Goal: Task Accomplishment & Management: Manage account settings

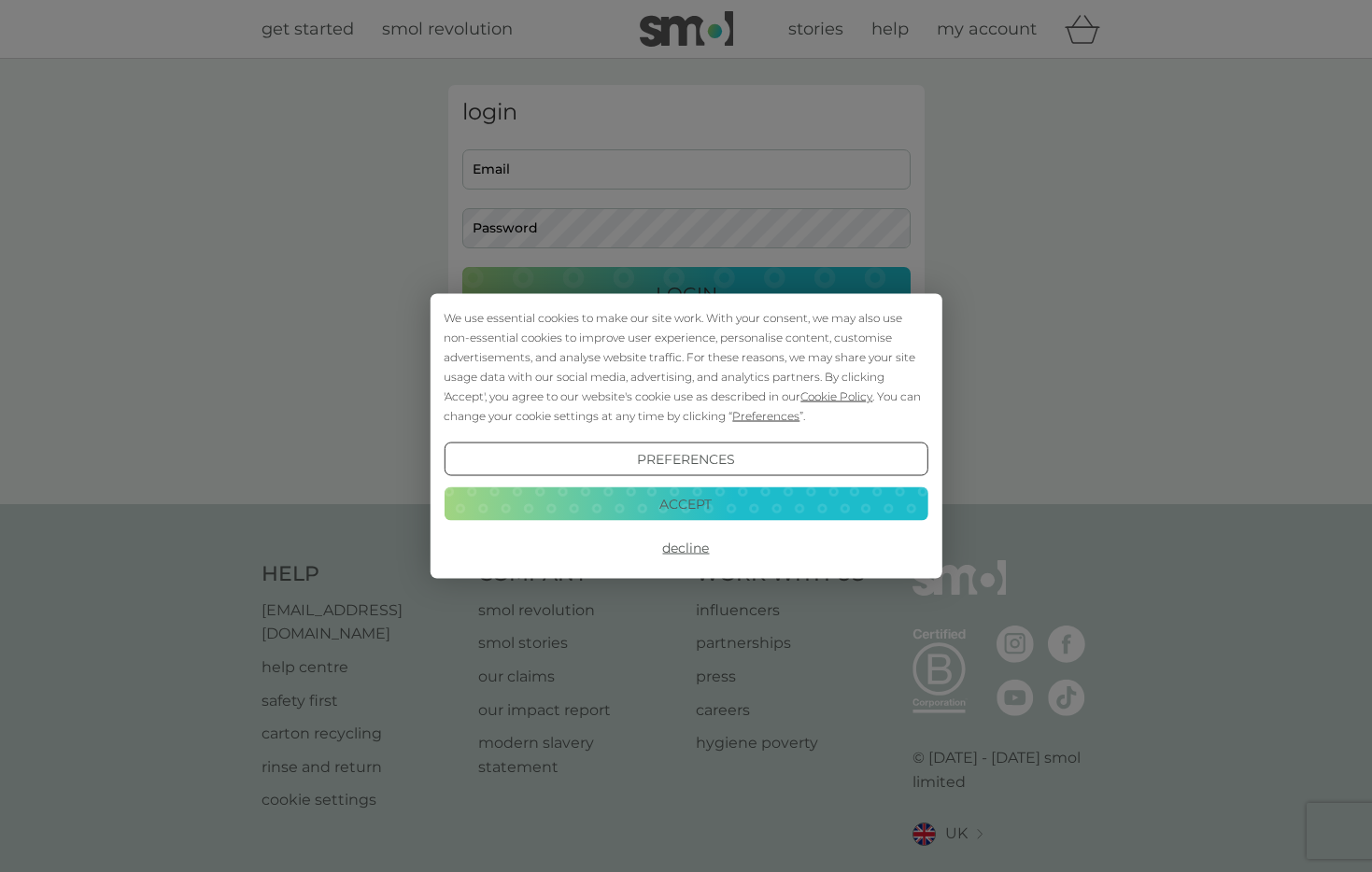
click at [669, 546] on button "Decline" at bounding box center [685, 548] width 484 height 33
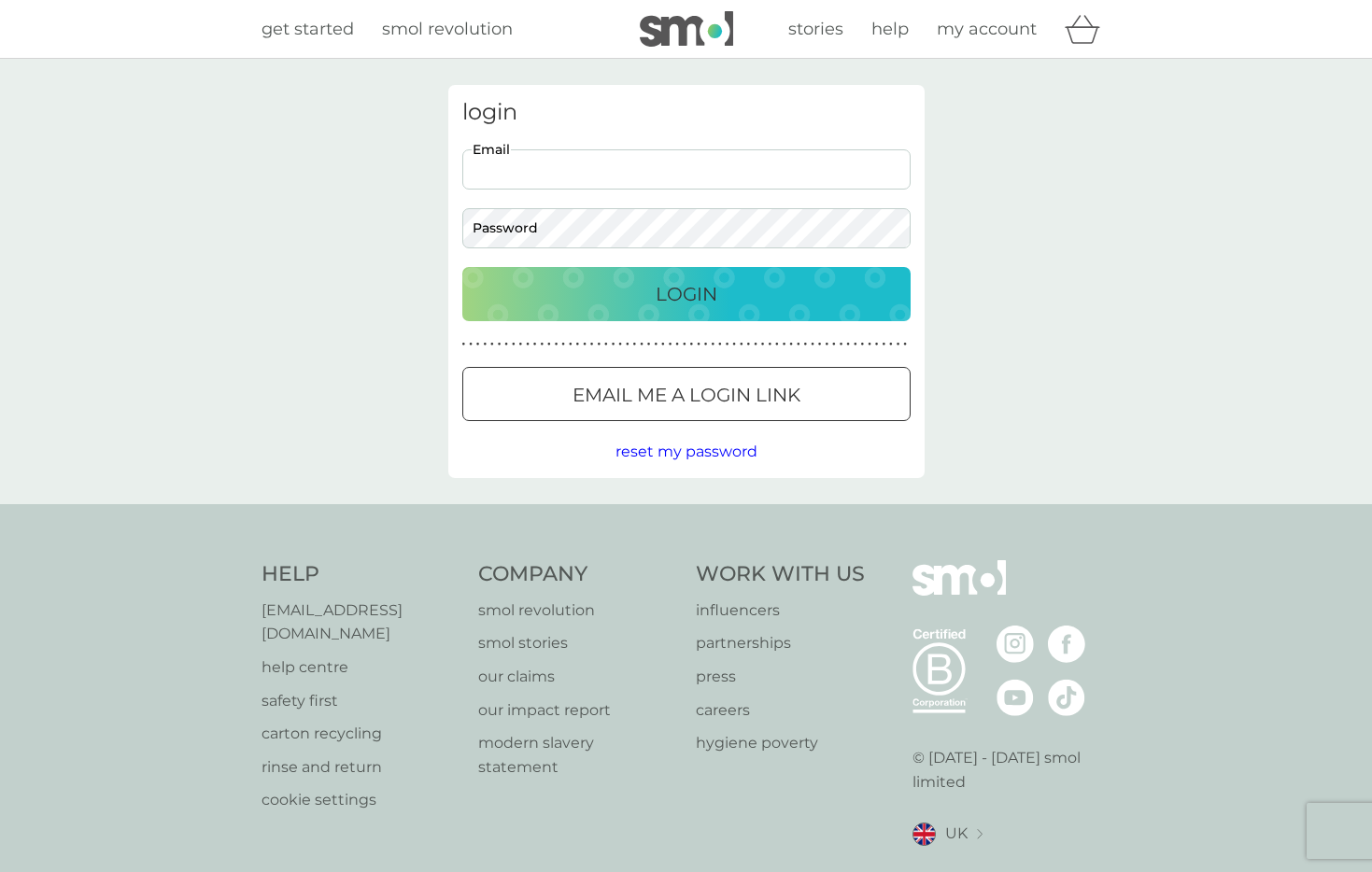
click at [626, 179] on input "Email" at bounding box center [686, 169] width 449 height 40
type input "stugney@gmail.com"
click at [657, 297] on p "Login" at bounding box center [686, 294] width 62 height 29
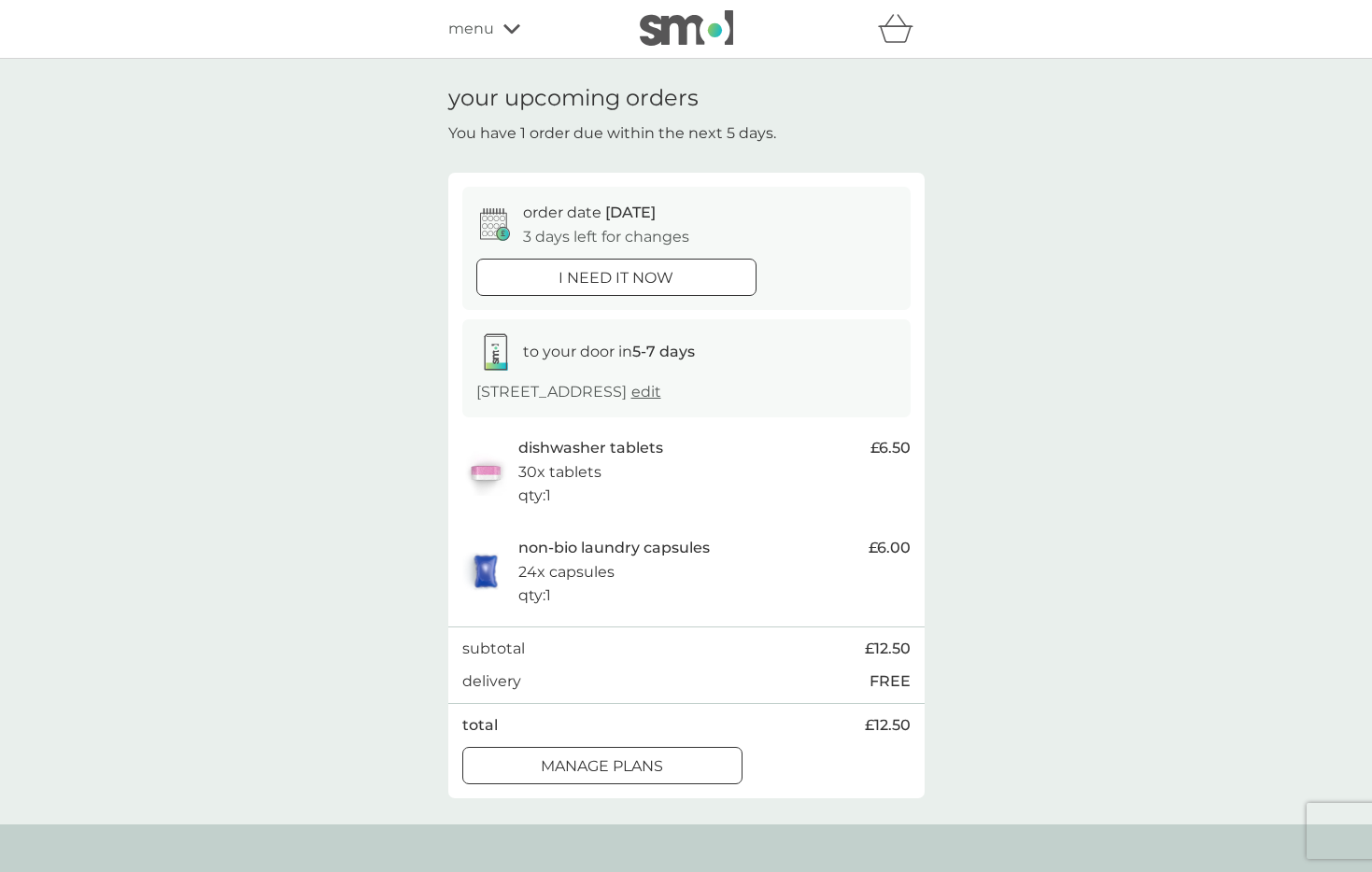
click at [657, 761] on p "manage plans" at bounding box center [602, 766] width 123 height 25
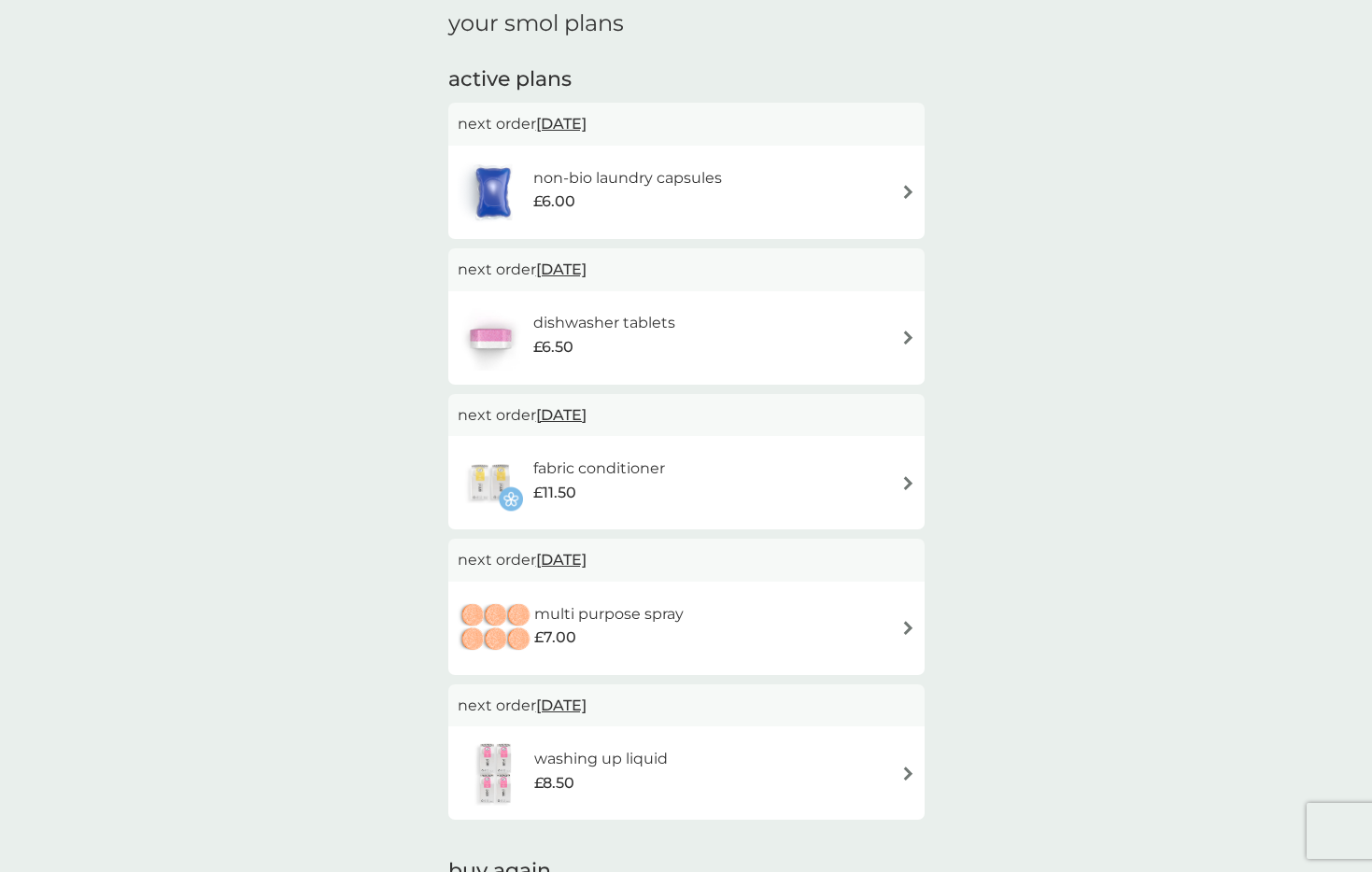
scroll to position [272, 0]
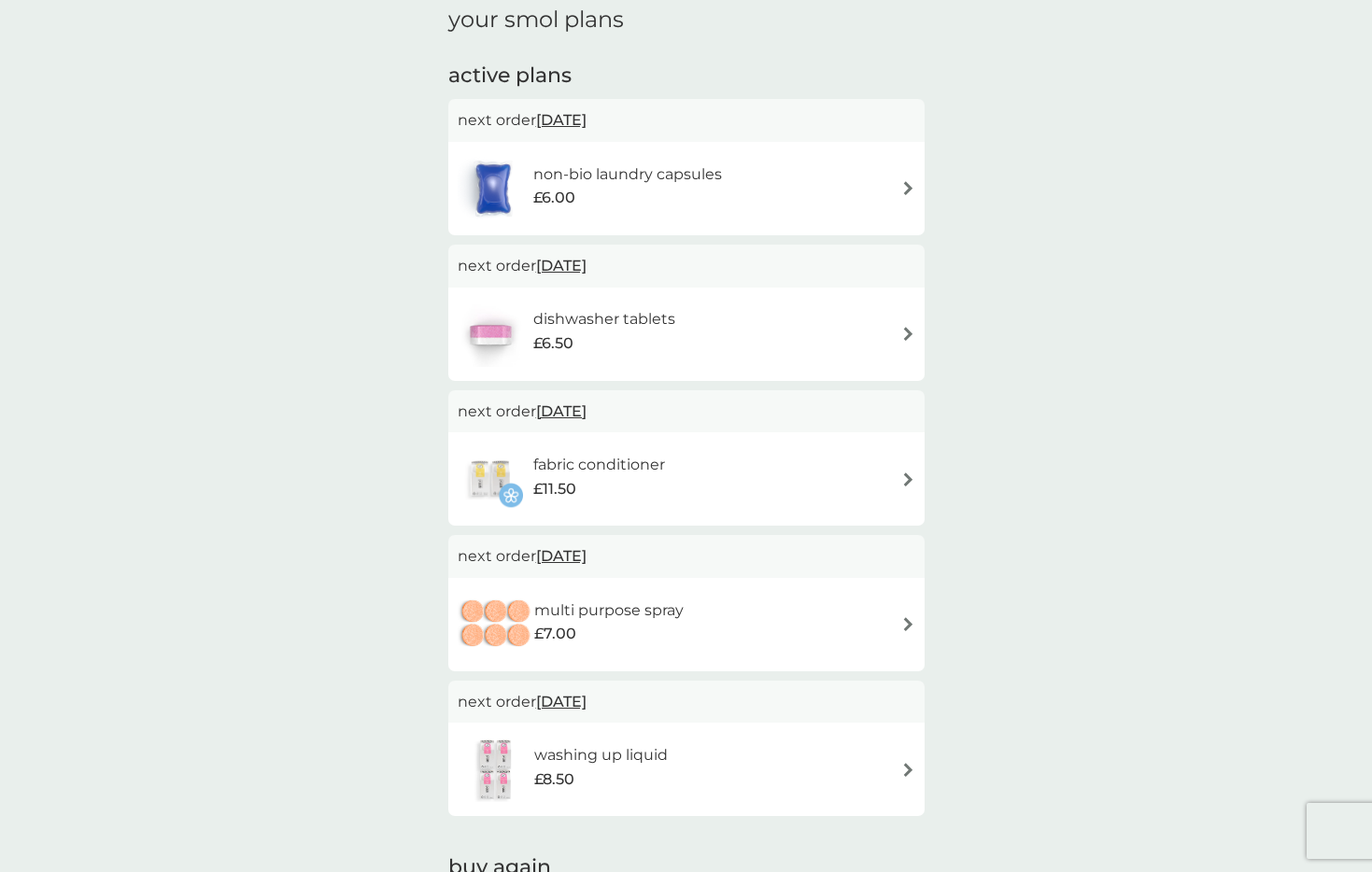
click at [912, 181] on img at bounding box center [909, 188] width 14 height 14
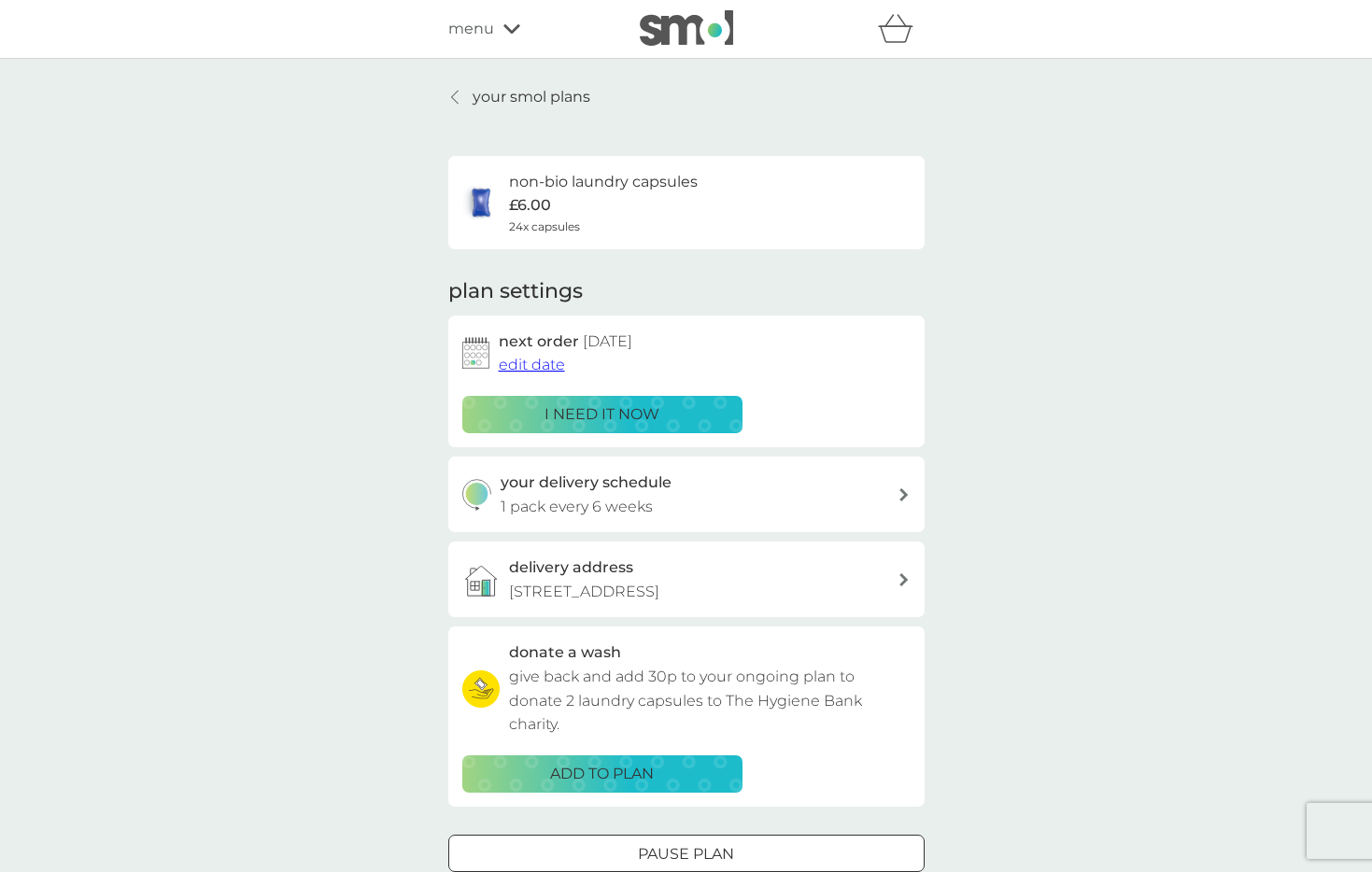
click at [541, 363] on span "edit date" at bounding box center [532, 365] width 67 height 18
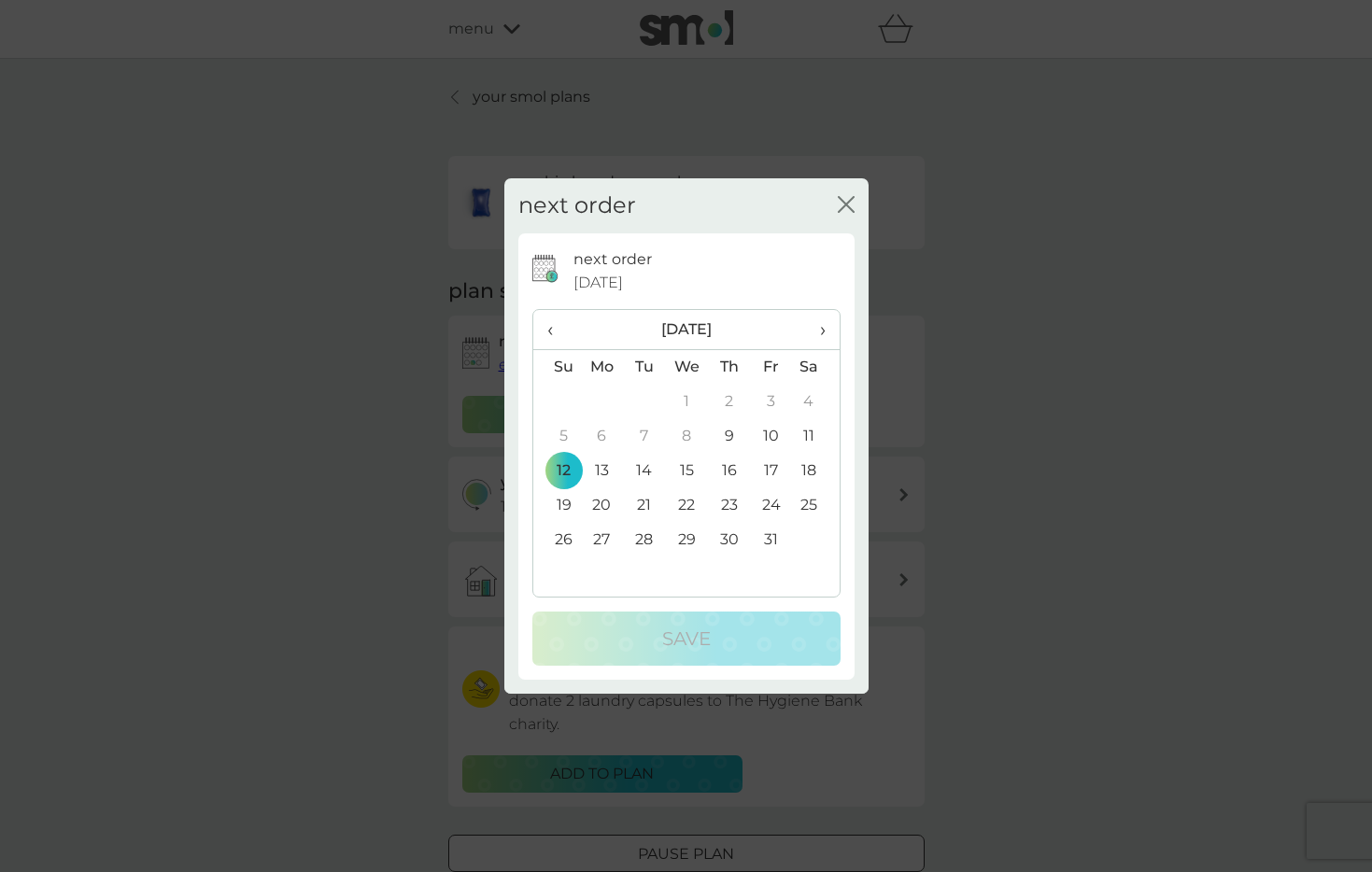
click at [822, 326] on span "›" at bounding box center [815, 330] width 19 height 39
click at [607, 396] on td "1" at bounding box center [603, 401] width 43 height 34
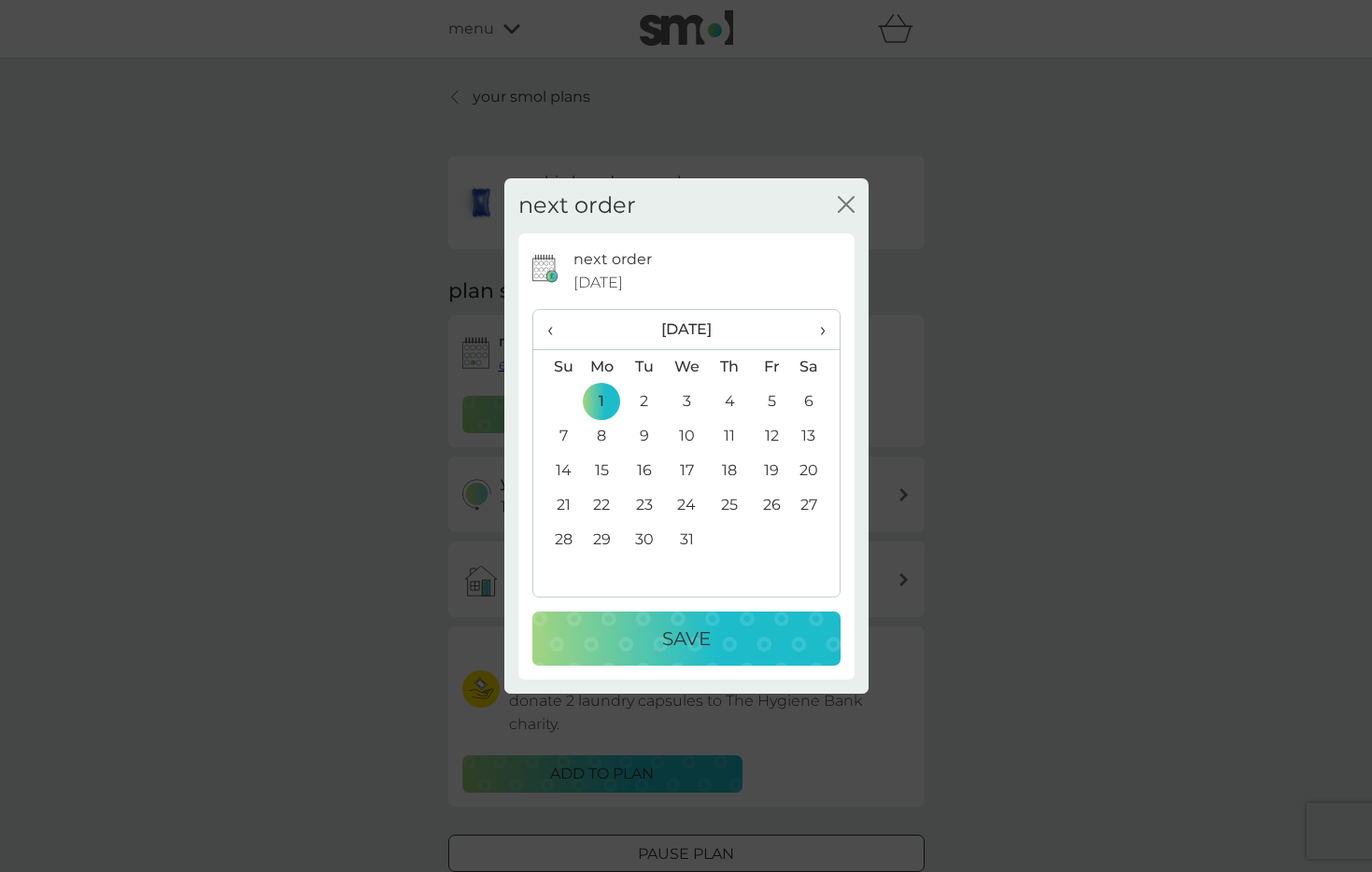
click at [649, 641] on div "Save" at bounding box center [687, 639] width 271 height 29
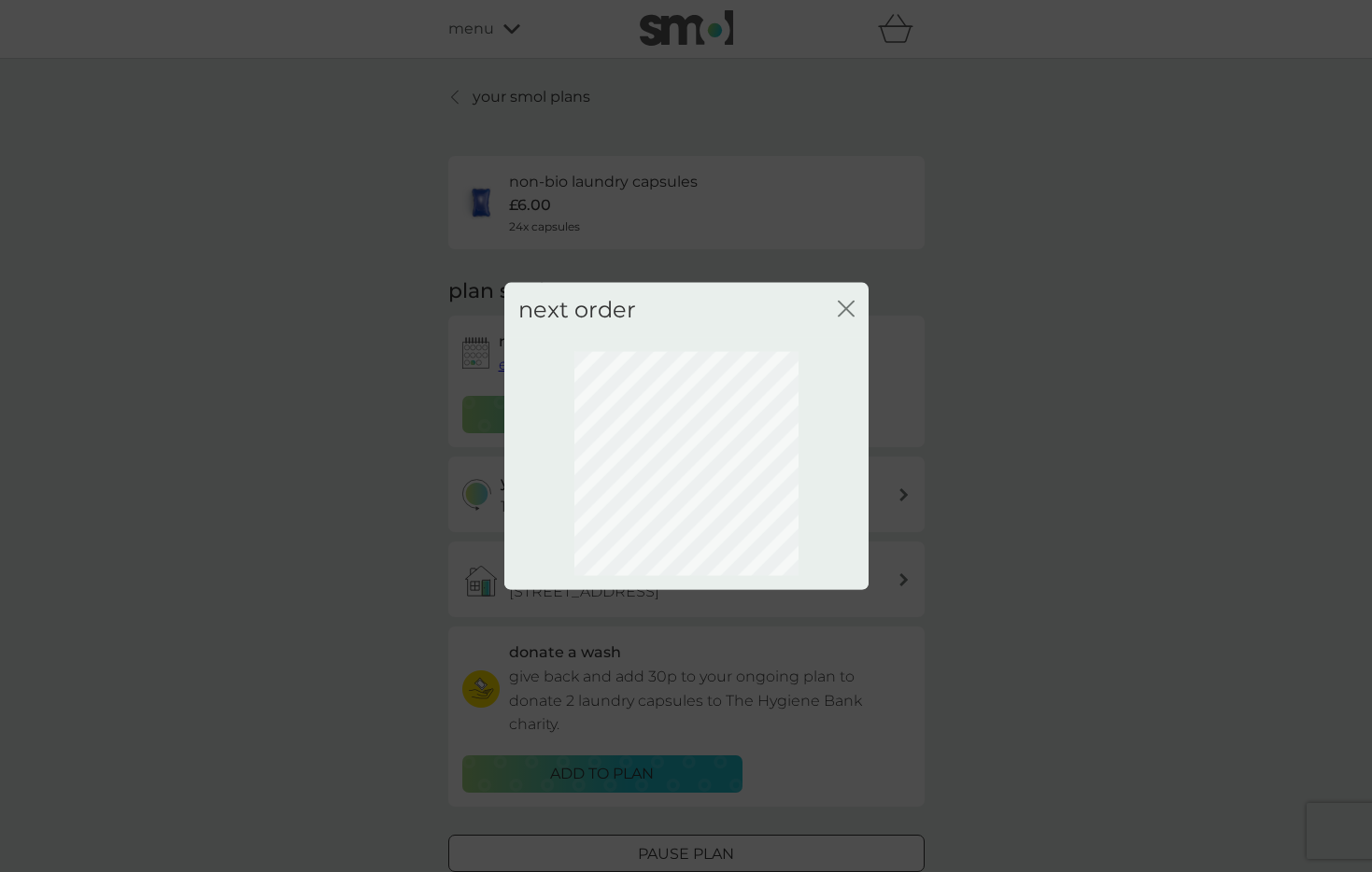
click at [844, 309] on icon "close" at bounding box center [846, 309] width 17 height 17
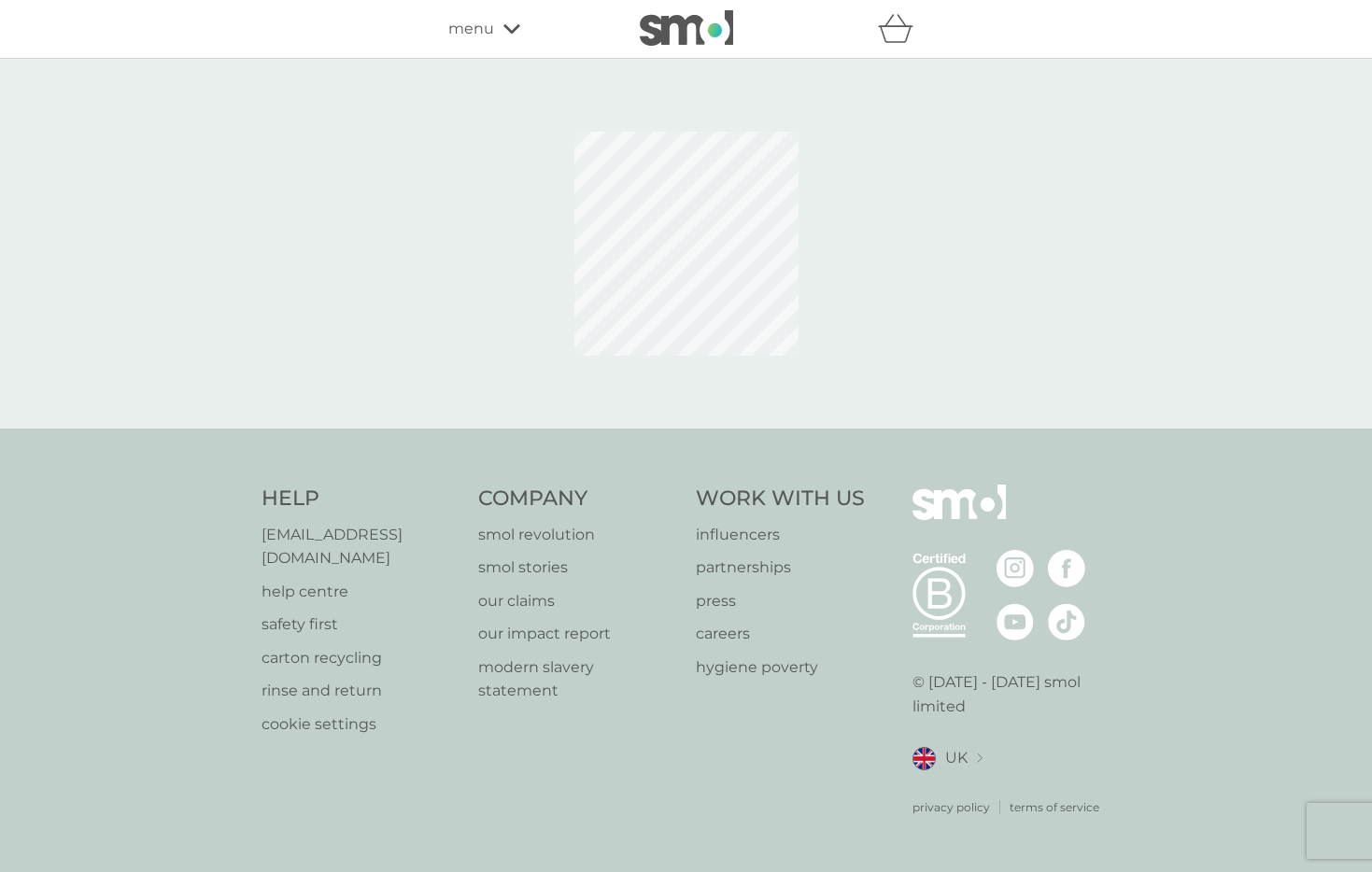
click at [844, 309] on div "good times close Your order will be processed on 1 Dec 2025" at bounding box center [686, 436] width 1372 height 872
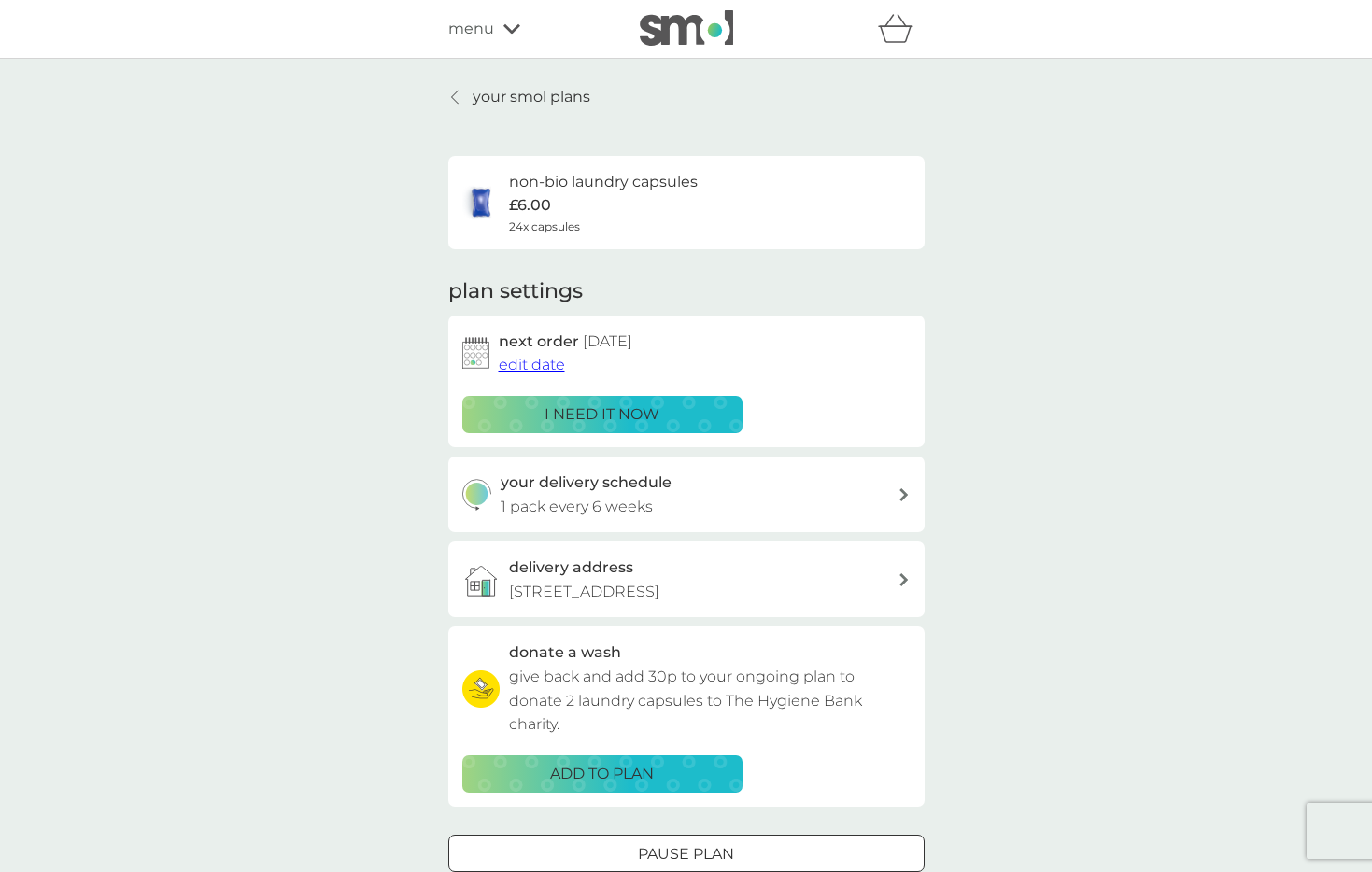
click at [509, 98] on p "your smol plans" at bounding box center [532, 97] width 118 height 25
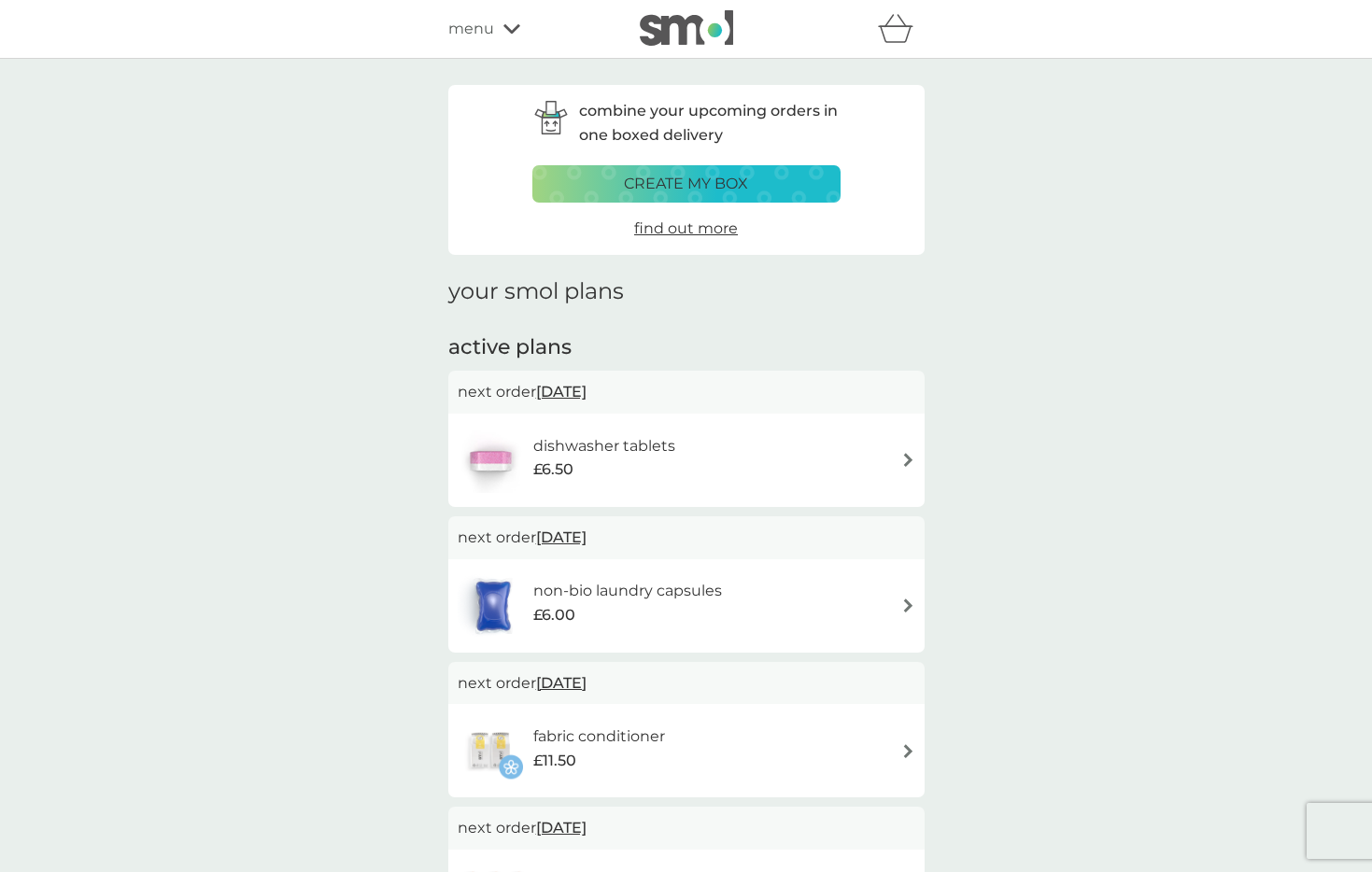
click at [903, 456] on img at bounding box center [909, 460] width 14 height 14
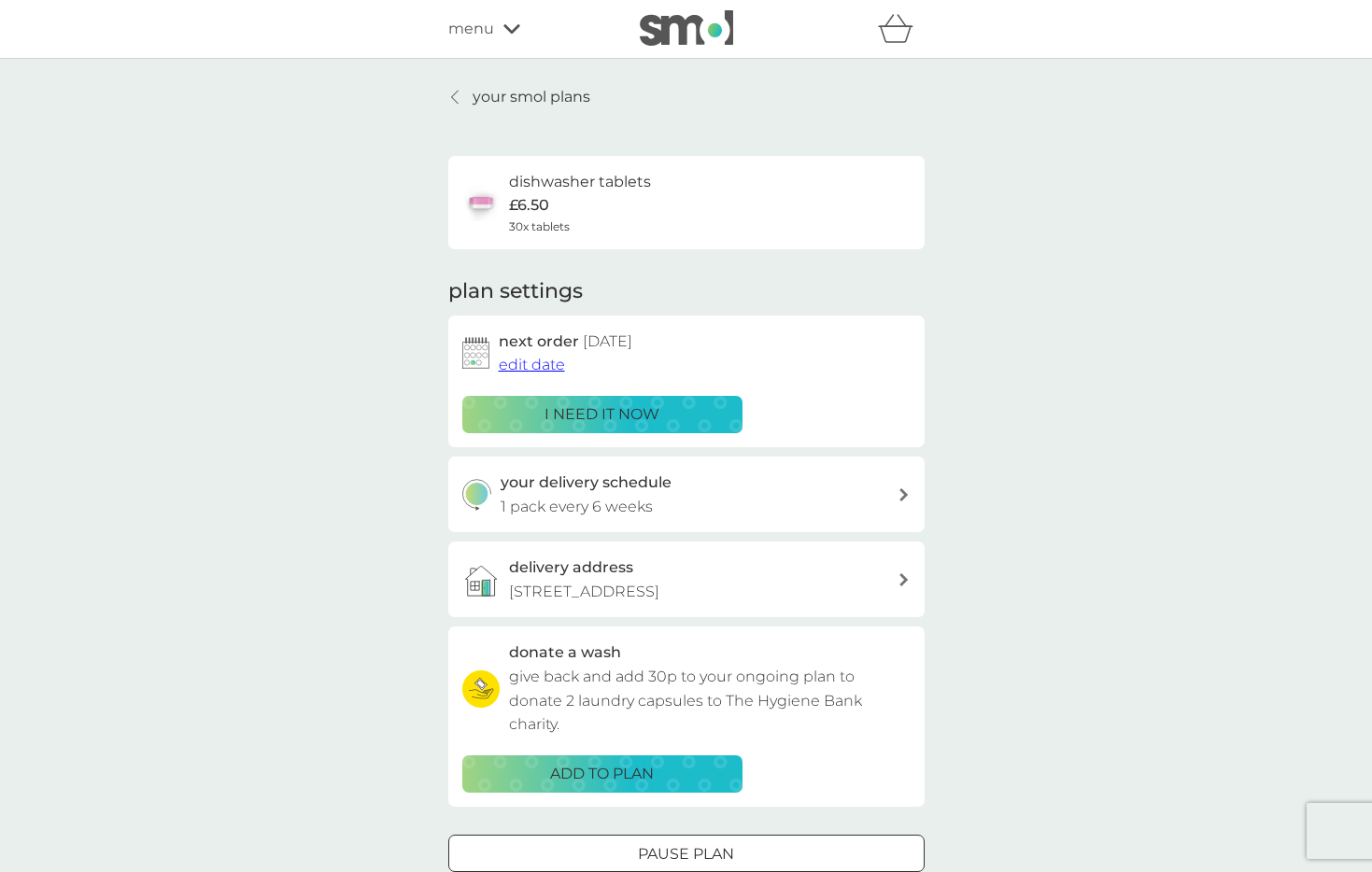
click at [548, 360] on span "edit date" at bounding box center [532, 365] width 67 height 18
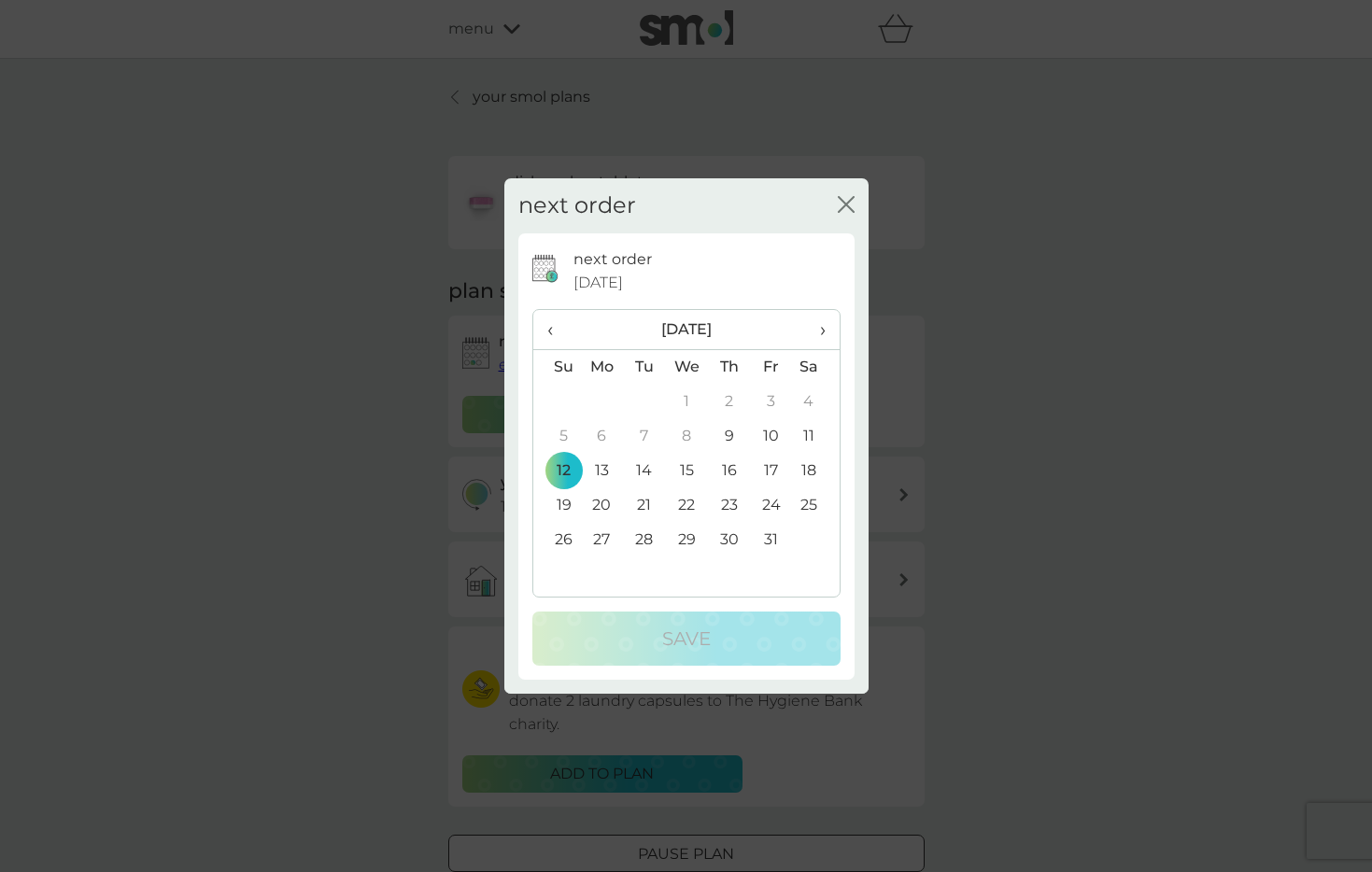
click at [825, 330] on span "›" at bounding box center [815, 330] width 19 height 39
click at [599, 389] on td "1" at bounding box center [603, 401] width 43 height 34
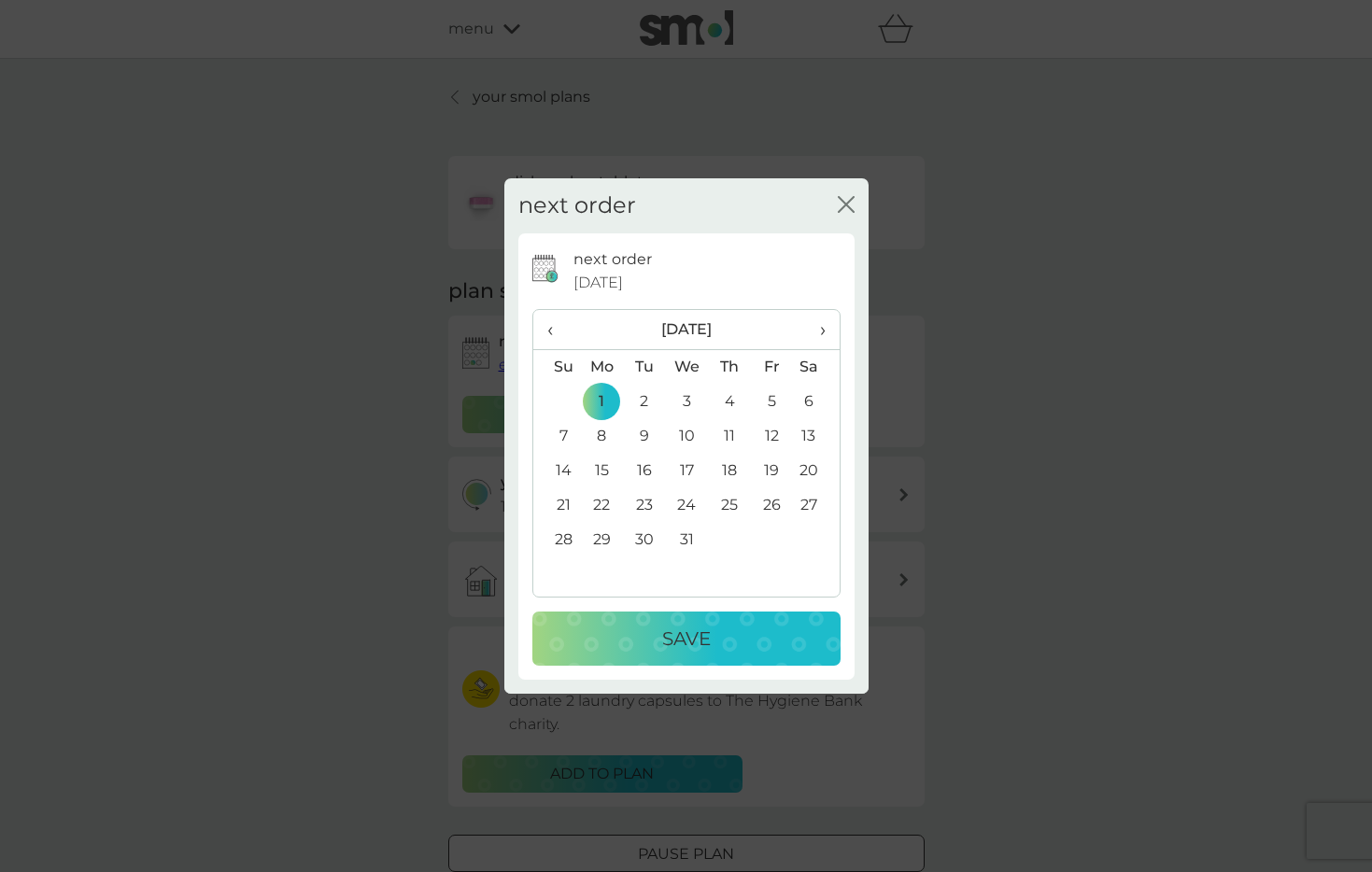
click at [634, 633] on div "Save" at bounding box center [687, 639] width 271 height 29
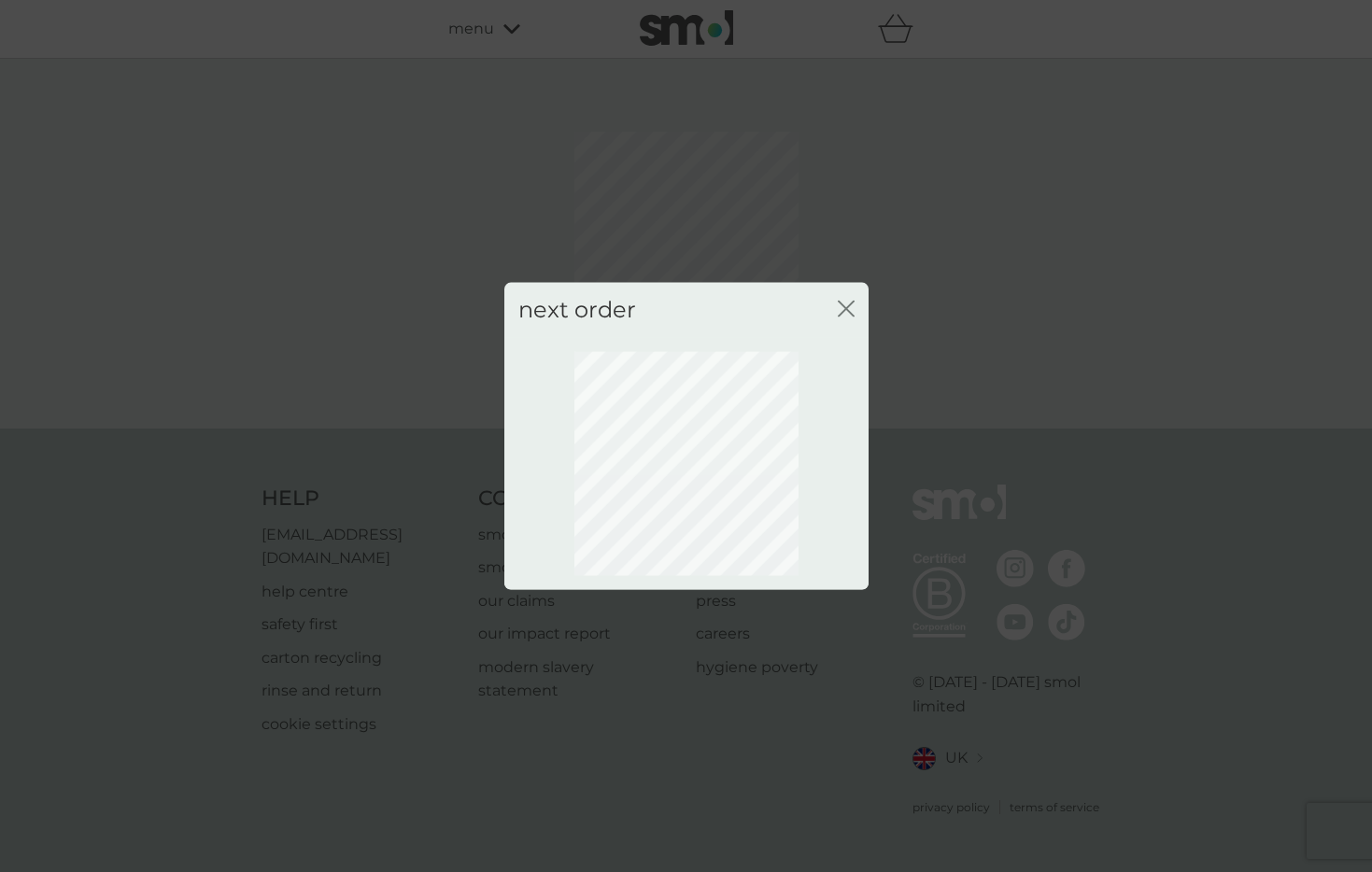
click at [845, 304] on icon "close" at bounding box center [846, 309] width 17 height 17
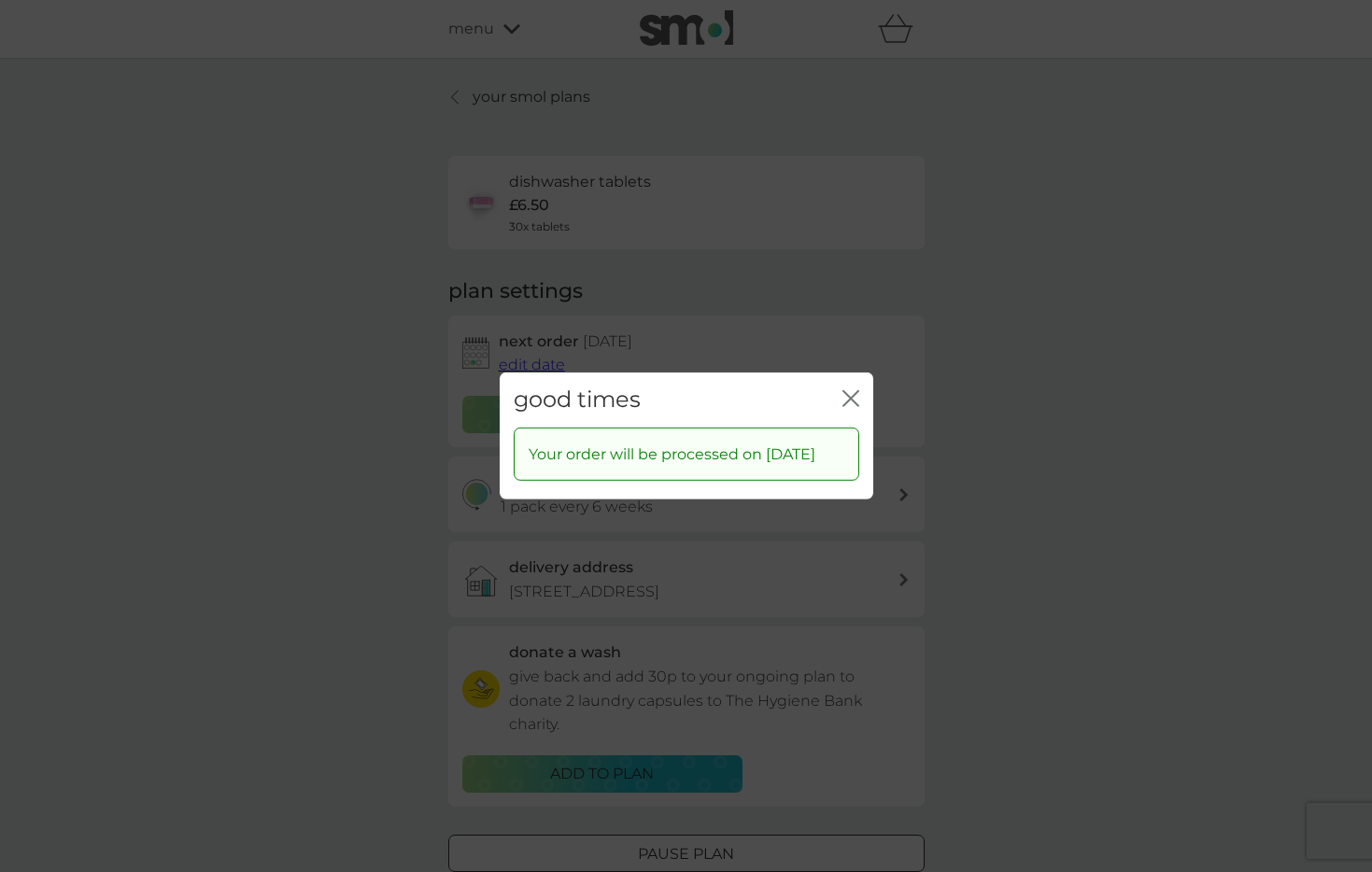
click at [848, 390] on icon "close" at bounding box center [851, 398] width 17 height 17
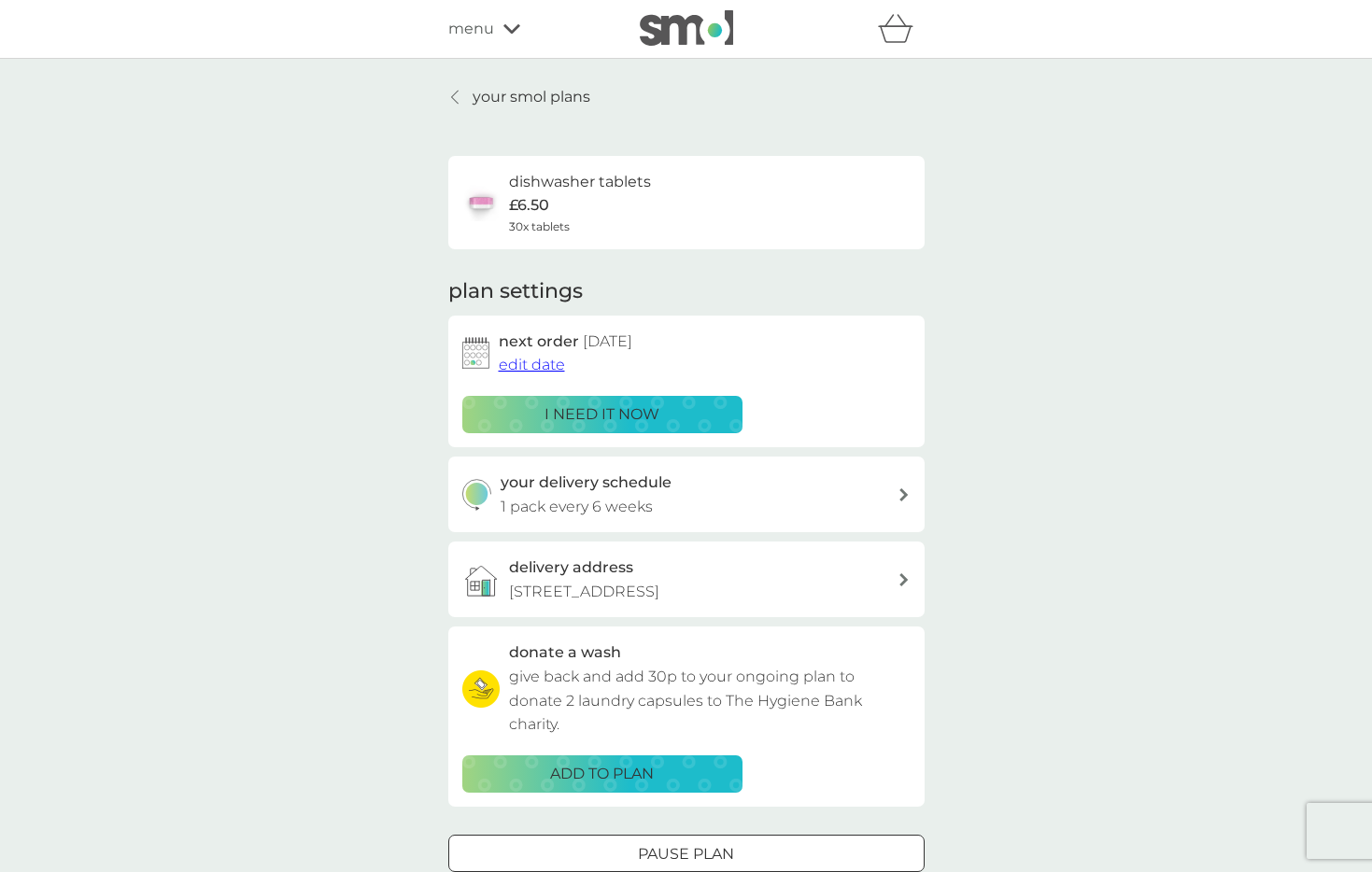
click at [474, 104] on p "your smol plans" at bounding box center [532, 97] width 118 height 25
